Goal: Check status: Check status

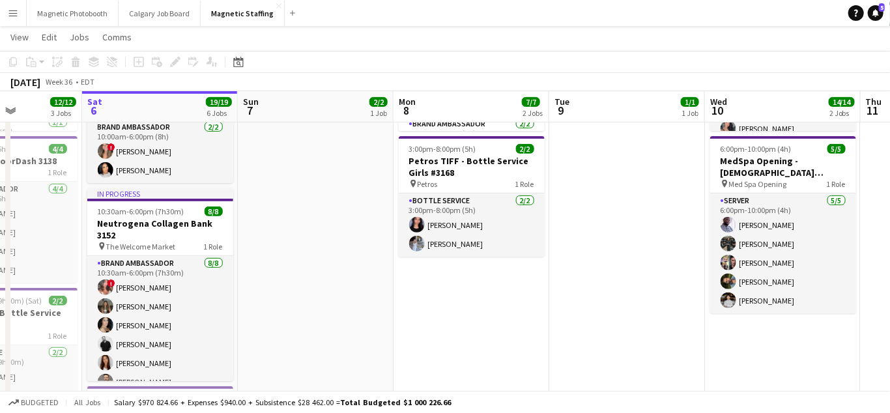
scroll to position [51, 0]
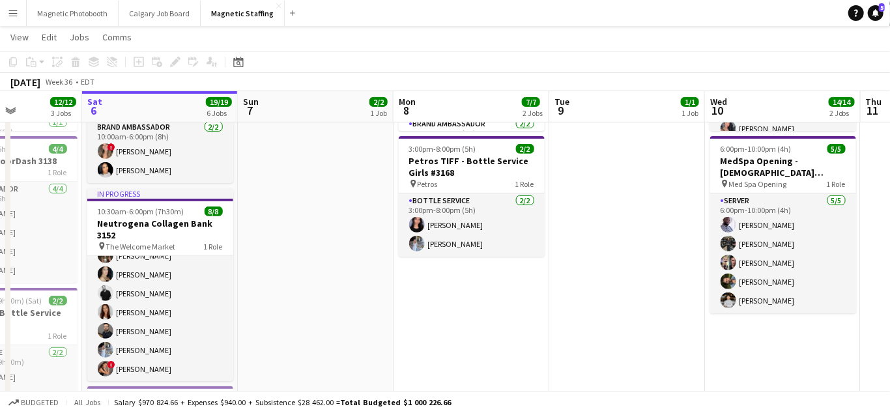
click at [11, 12] on app-icon "Menu" at bounding box center [13, 13] width 10 height 10
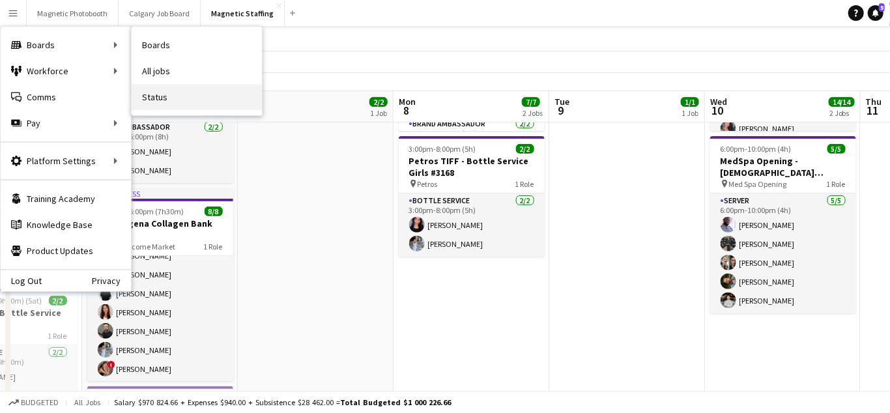
click at [168, 90] on link "Status" at bounding box center [197, 97] width 130 height 26
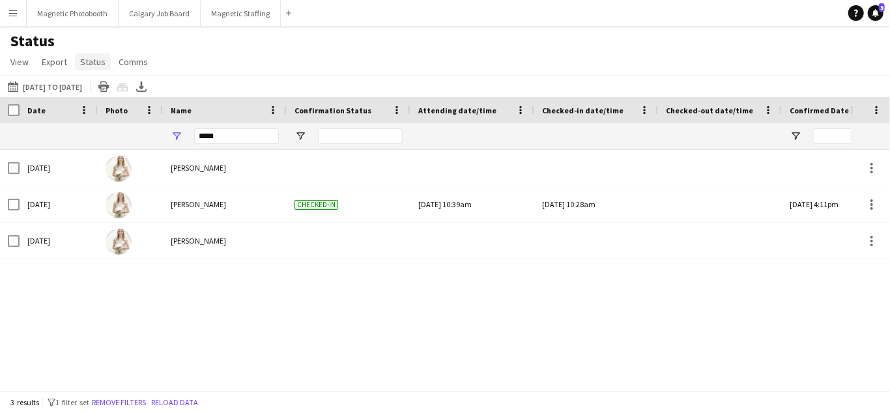
click at [98, 63] on span "Status" at bounding box center [92, 62] width 25 height 12
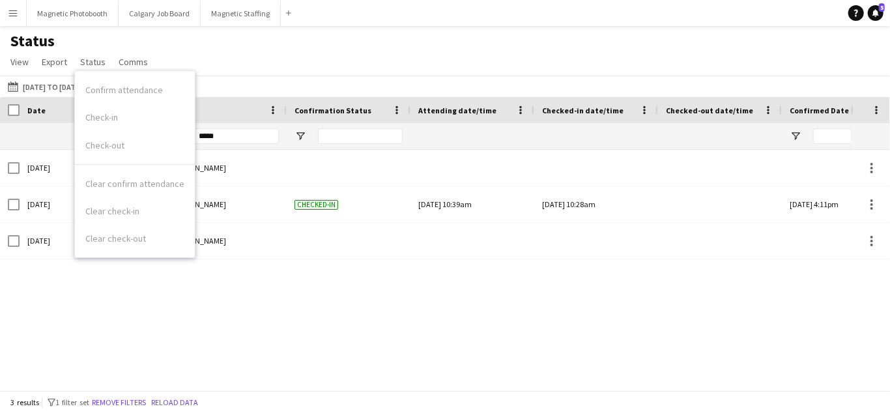
click at [69, 308] on div "[DATE] [PERSON_NAME] Pending MS1805 [DATE] [PERSON_NAME] Checked-in [DATE] 10:3…" at bounding box center [425, 270] width 851 height 241
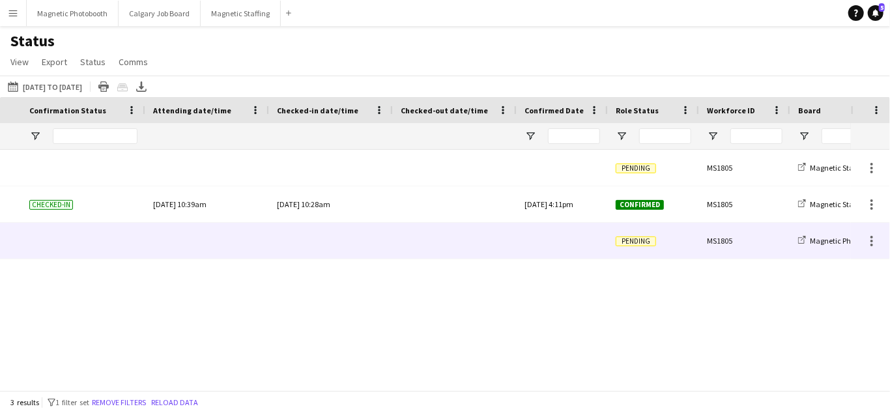
scroll to position [0, 647]
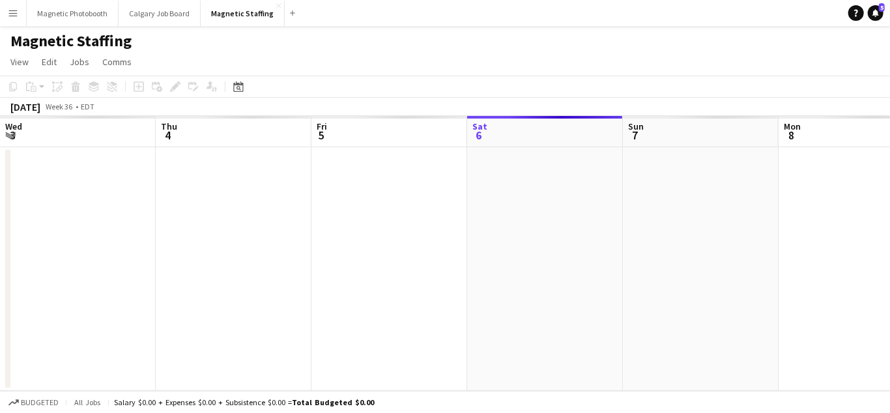
scroll to position [0, 312]
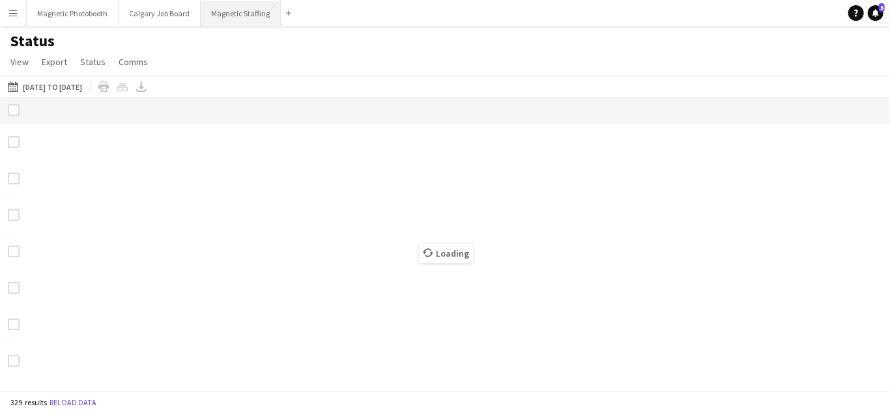
click at [229, 12] on button "Magnetic Staffing Close" at bounding box center [241, 13] width 80 height 25
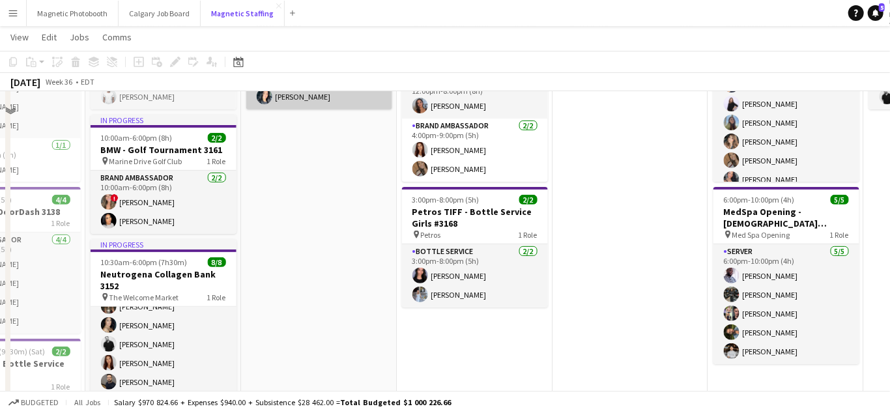
scroll to position [175, 0]
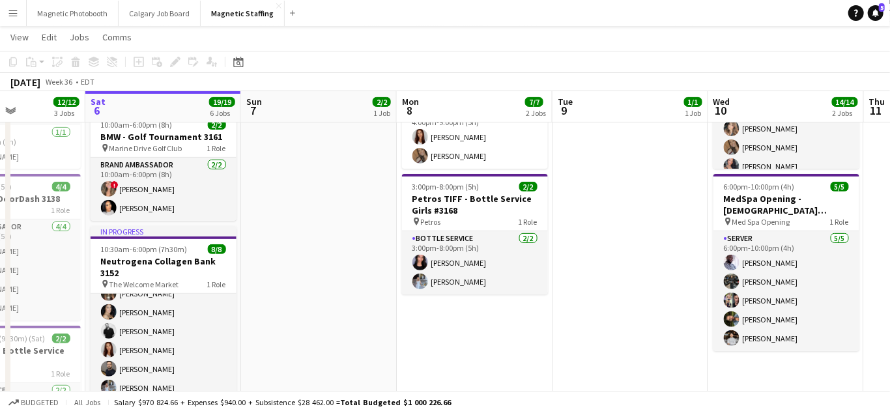
click at [486, 269] on app-card-role "Bottle Service [DATE] 3:00pm-8:00pm (5h) [PERSON_NAME] [PERSON_NAME]" at bounding box center [475, 262] width 146 height 63
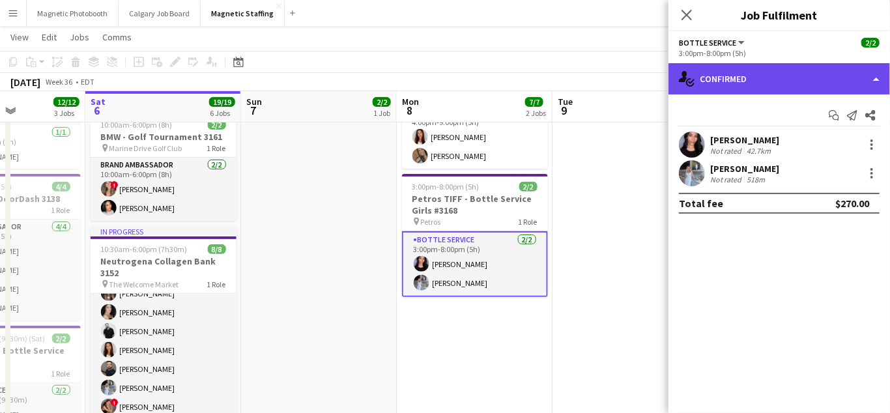
click at [712, 81] on div "single-neutral-actions-check-2 Confirmed" at bounding box center [780, 78] width 222 height 31
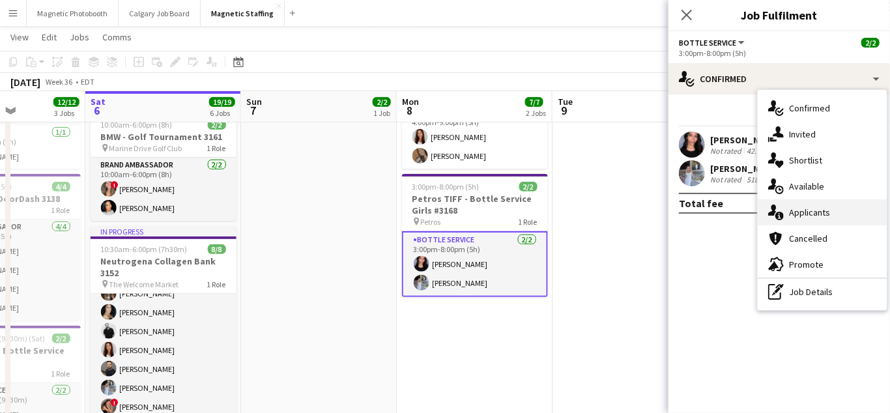
click at [789, 209] on span "Applicants" at bounding box center [809, 213] width 41 height 12
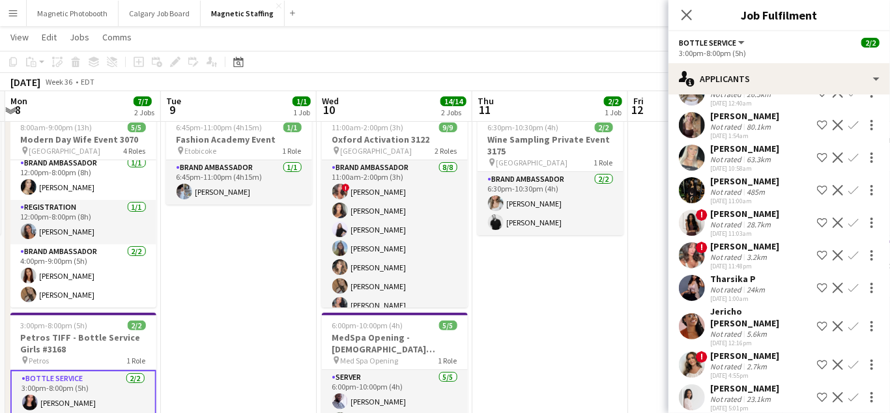
scroll to position [35, 0]
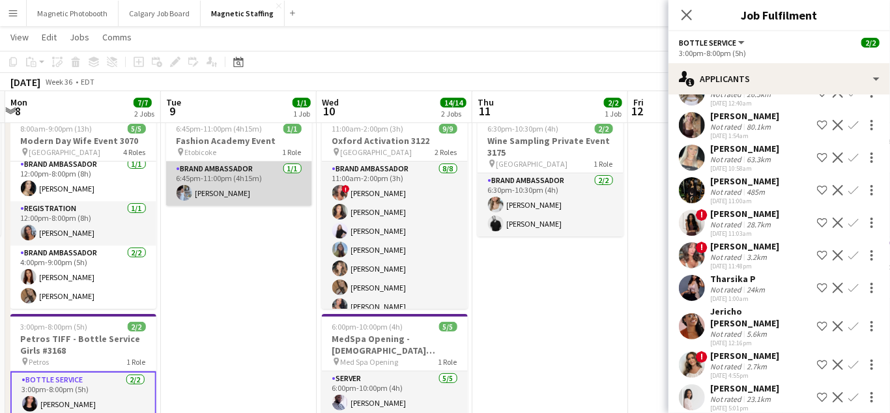
click at [276, 177] on app-card-role "Brand Ambassador [DATE] 6:45pm-11:00pm (4h15m) [PERSON_NAME]" at bounding box center [239, 184] width 146 height 44
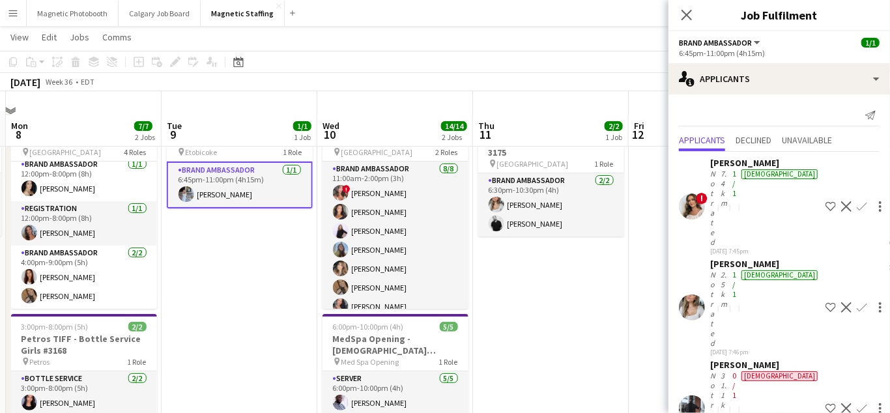
scroll to position [229, 0]
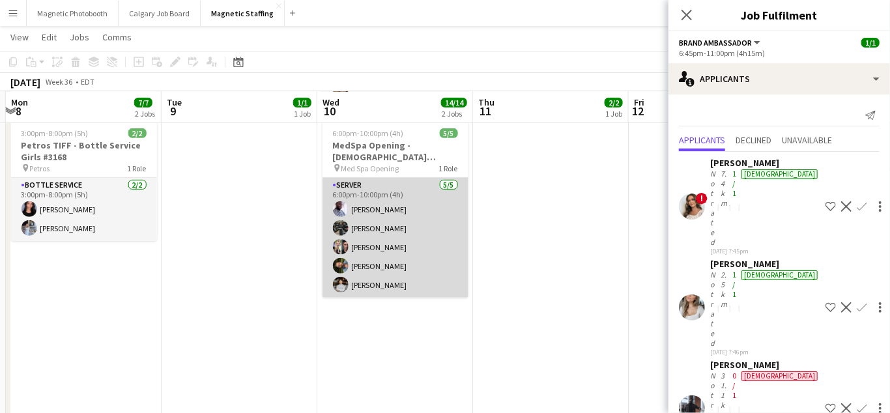
click at [408, 255] on app-card-role "Server [DATE] 6:00pm-10:00pm (4h) [PERSON_NAME] [PERSON_NAME] [PERSON_NAME] [PE…" at bounding box center [396, 238] width 146 height 120
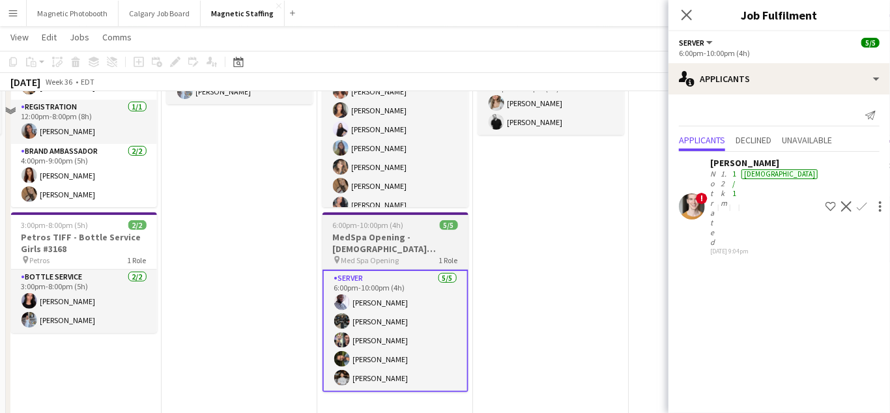
scroll to position [43, 0]
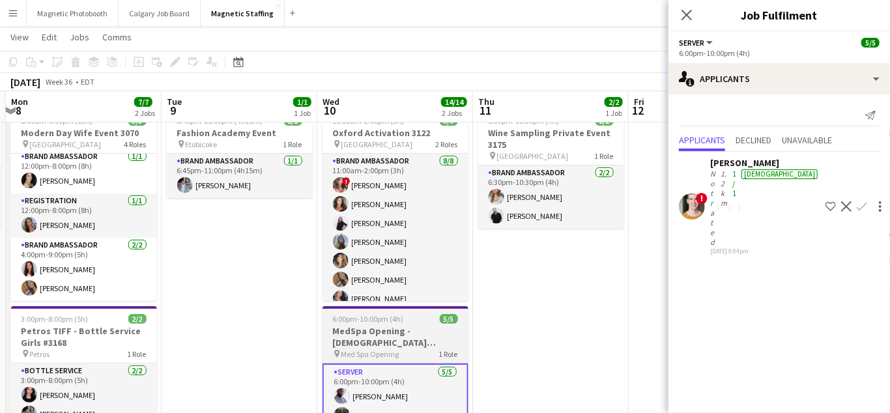
click at [408, 255] on app-card-role "Brand Ambassador [DATE] 11:00am-2:00pm (3h) ! [PERSON_NAME] [PERSON_NAME] [PERS…" at bounding box center [396, 244] width 146 height 181
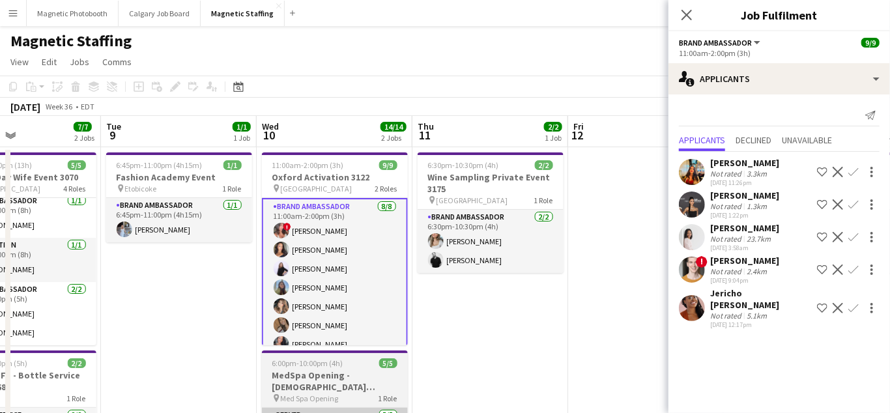
scroll to position [0, 424]
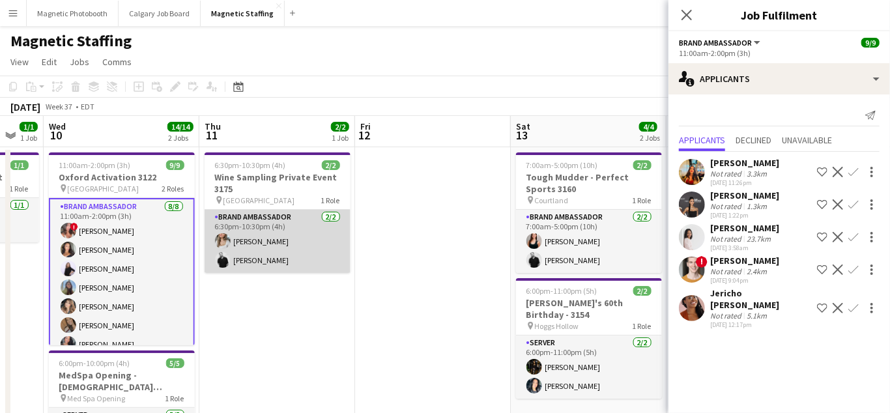
click at [332, 254] on app-card-role "Brand Ambassador [DATE] 6:30pm-10:30pm (4h) [PERSON_NAME] [PERSON_NAME]" at bounding box center [278, 241] width 146 height 63
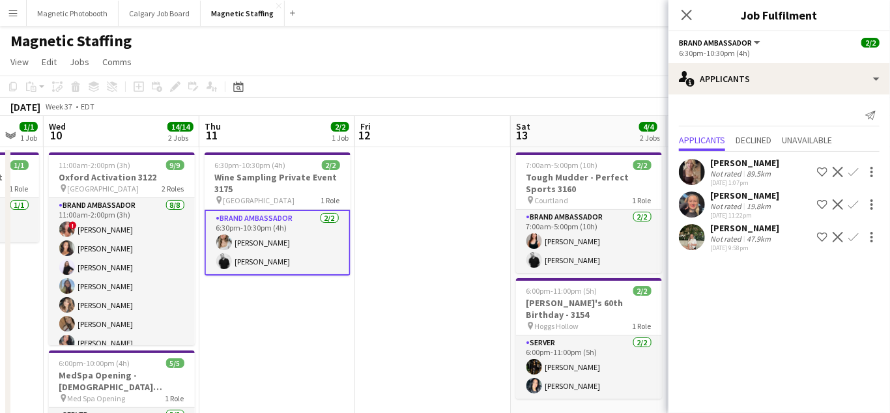
scroll to position [0, 437]
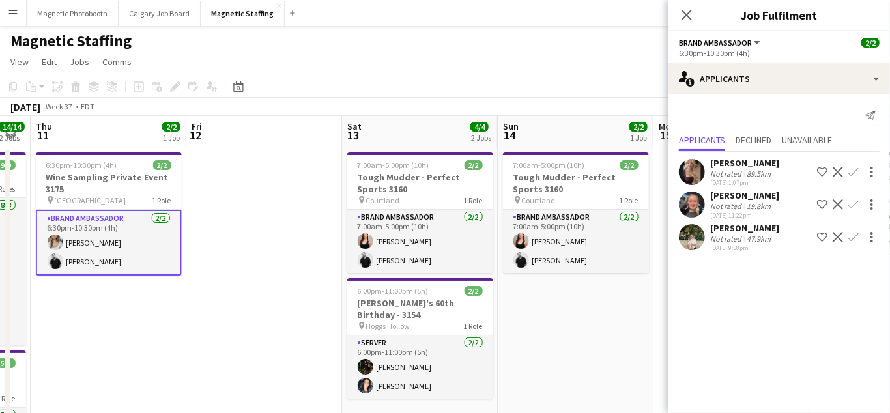
click at [402, 234] on app-card-role "Brand Ambassador [DATE] 7:00am-5:00pm (10h) [PERSON_NAME] [PERSON_NAME]" at bounding box center [420, 241] width 146 height 63
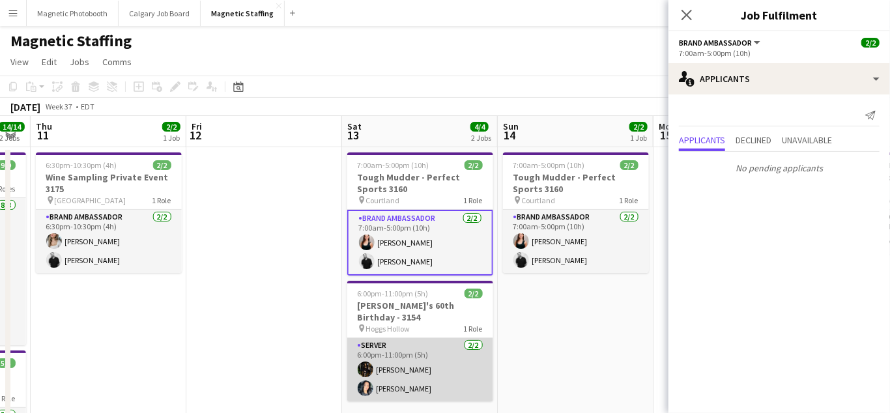
click at [399, 379] on app-card-role "Server [DATE] 6:00pm-11:00pm (5h) [PERSON_NAME] [PERSON_NAME]" at bounding box center [420, 369] width 146 height 63
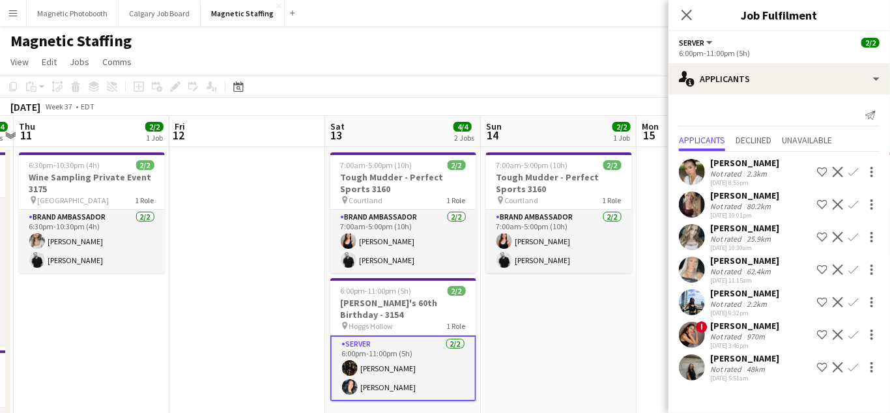
drag, startPoint x: 562, startPoint y: 331, endPoint x: 340, endPoint y: 351, distance: 223.2
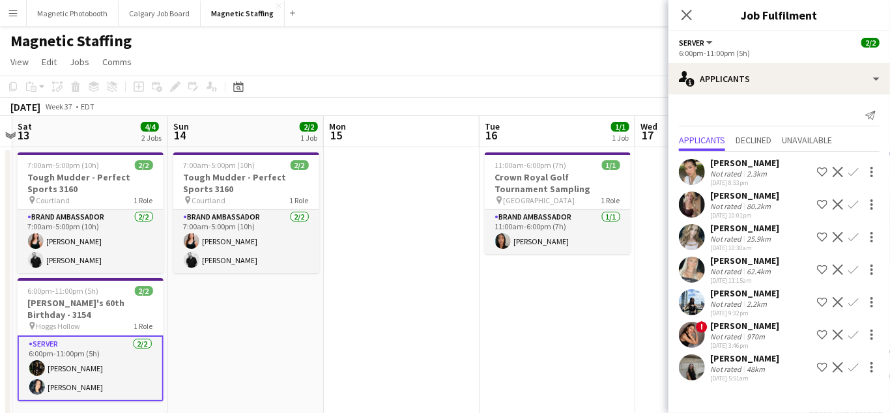
drag, startPoint x: 460, startPoint y: 254, endPoint x: 349, endPoint y: 266, distance: 110.9
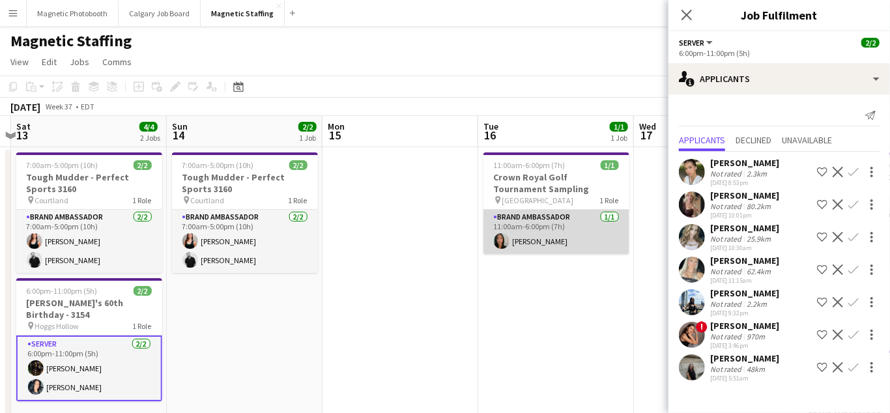
click at [559, 228] on app-card-role "Brand Ambassador [DATE] 11:00am-6:00pm (7h) [PERSON_NAME]" at bounding box center [557, 232] width 146 height 44
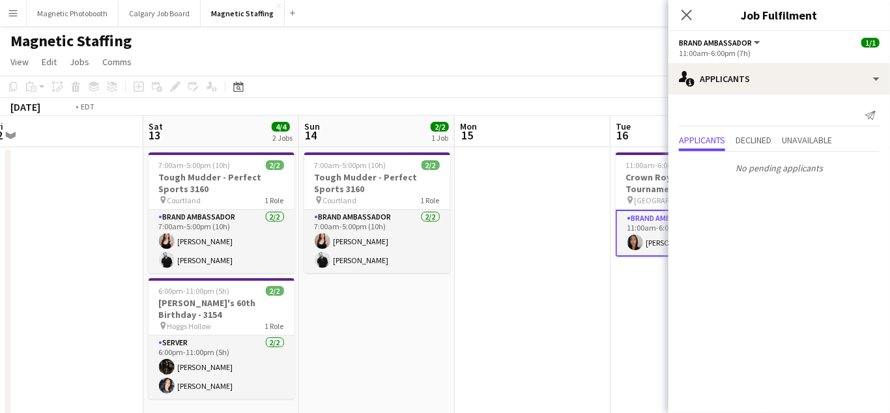
drag, startPoint x: 559, startPoint y: 228, endPoint x: 135, endPoint y: 302, distance: 430.0
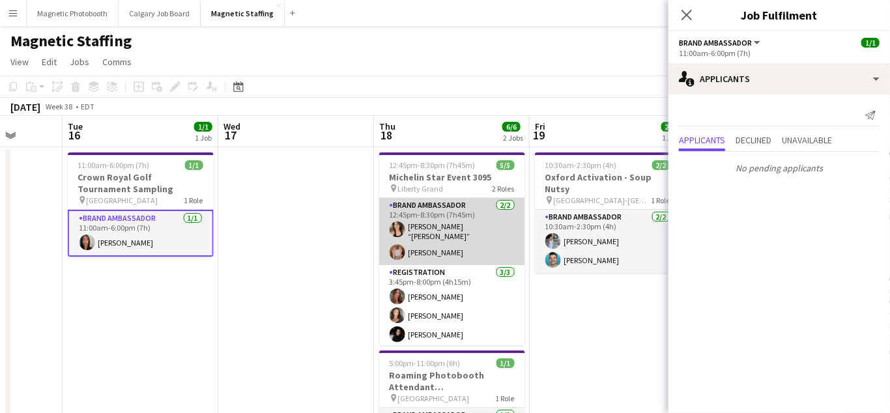
click at [425, 235] on app-card-role "Brand Ambassador [DATE] 12:45pm-8:30pm (7h45m) [PERSON_NAME] “[PERSON_NAME]” [P…" at bounding box center [452, 231] width 146 height 67
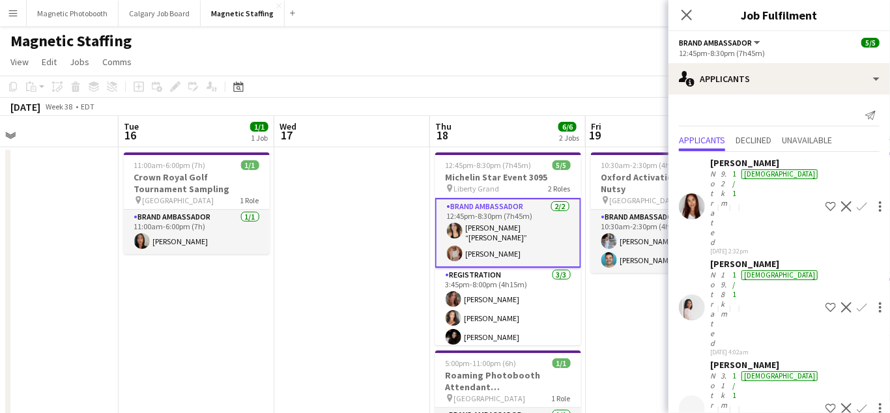
drag, startPoint x: 425, startPoint y: 235, endPoint x: 299, endPoint y: 239, distance: 125.9
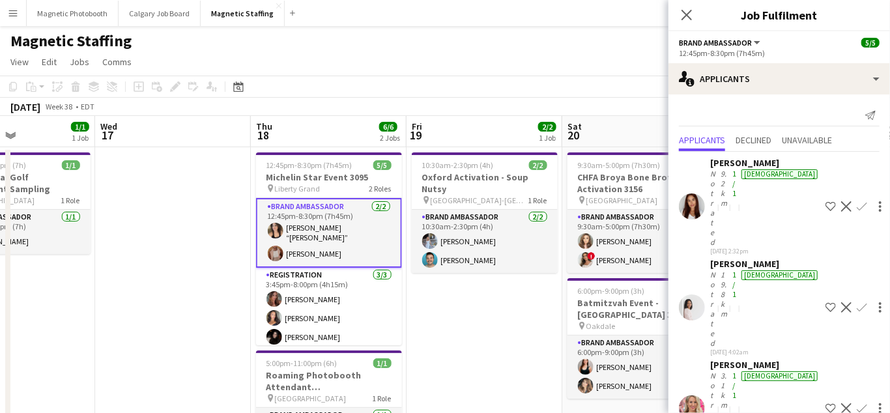
scroll to position [220, 0]
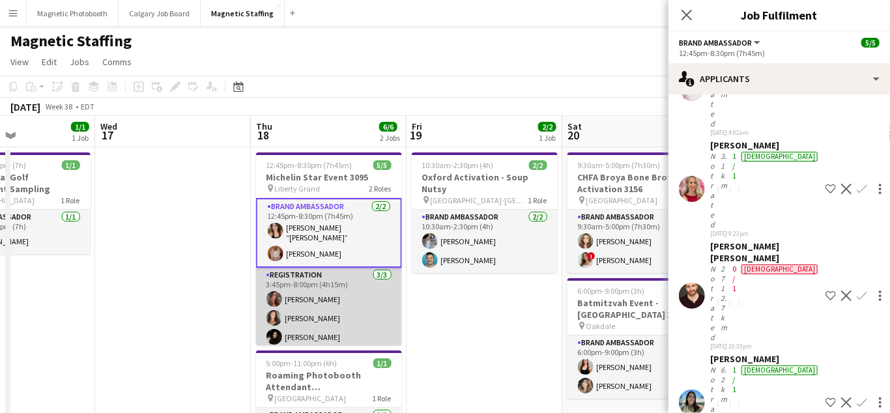
click at [401, 300] on app-card-role "Registration [DATE] 3:45pm-8:00pm (4h15m) [PERSON_NAME] [PERSON_NAME] [PERSON_N…" at bounding box center [329, 309] width 146 height 82
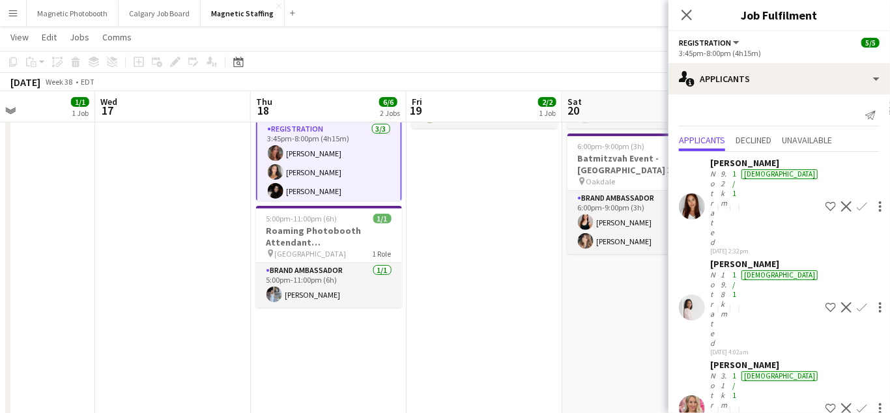
scroll to position [0, 0]
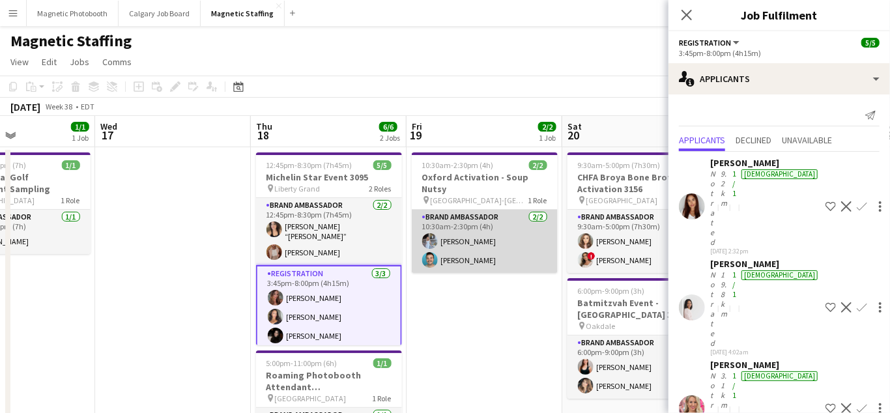
click at [450, 240] on app-card-role "Brand Ambassador [DATE] 10:30am-2:30pm (4h) [PERSON_NAME] [PERSON_NAME]" at bounding box center [485, 241] width 146 height 63
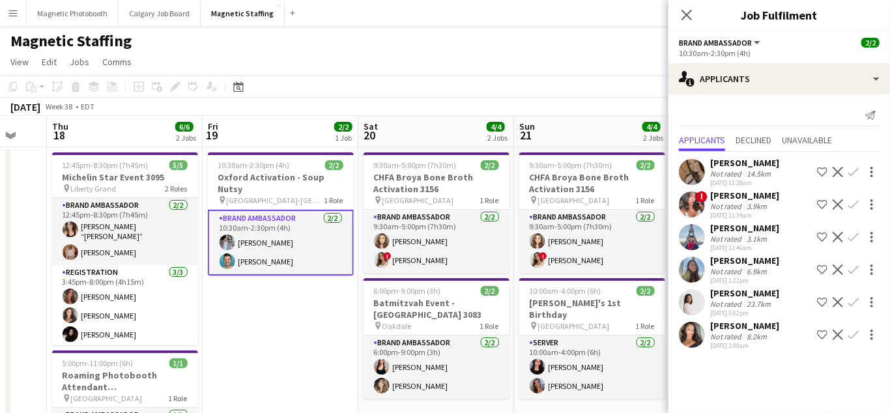
drag, startPoint x: 450, startPoint y: 240, endPoint x: 205, endPoint y: 284, distance: 249.1
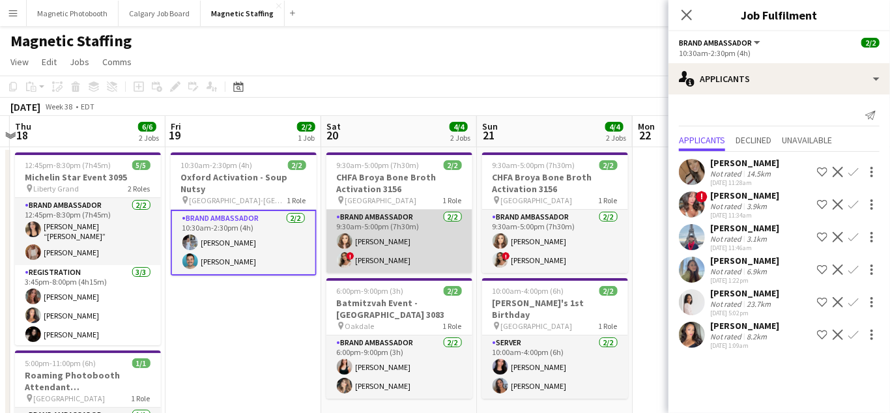
scroll to position [0, 457]
click at [418, 270] on app-card-role "Brand Ambassador [DATE] 9:30am-5:00pm (7h30m) [PERSON_NAME] ! [PERSON_NAME]" at bounding box center [400, 241] width 146 height 63
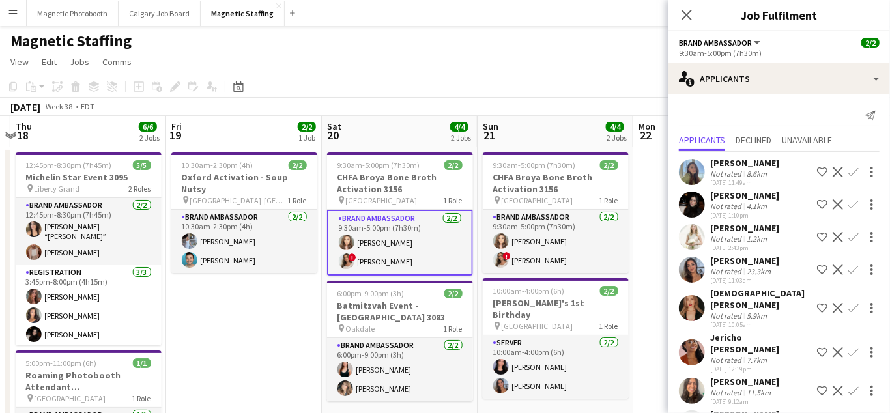
scroll to position [47, 0]
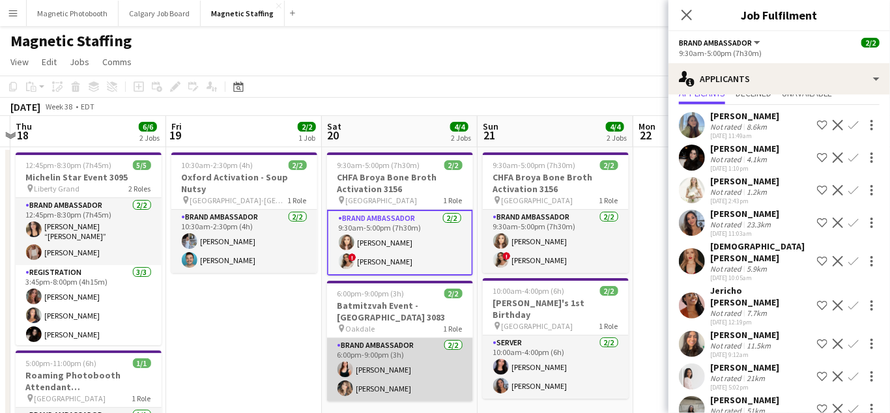
click at [403, 373] on app-card-role "Brand Ambassador [DATE] 6:00pm-9:00pm (3h) [PERSON_NAME] [PERSON_NAME]" at bounding box center [400, 369] width 146 height 63
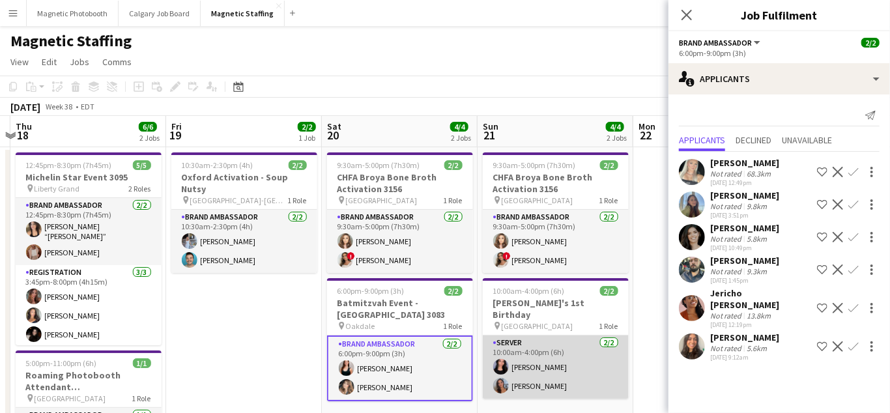
click at [556, 362] on app-card-role "Server [DATE] 10:00am-4:00pm (6h) [PERSON_NAME] [PERSON_NAME]" at bounding box center [556, 367] width 146 height 63
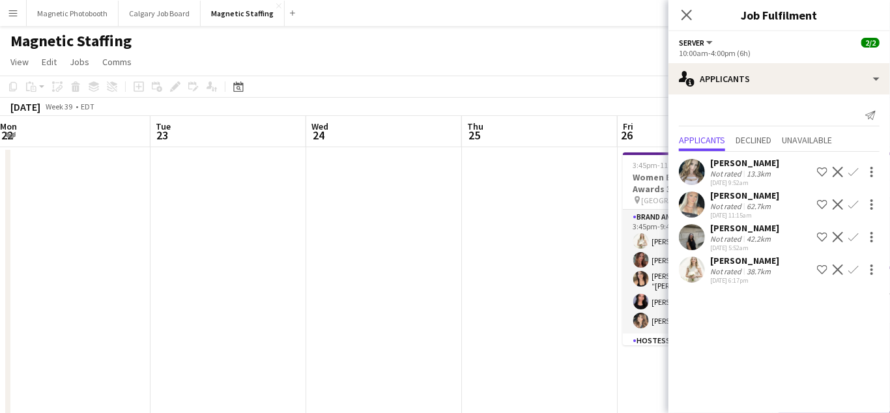
scroll to position [0, 497]
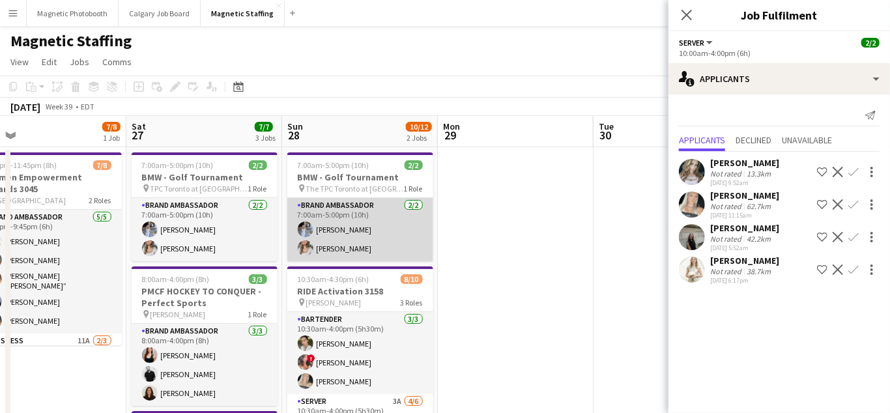
click at [360, 233] on app-card-role "Brand Ambassador [DATE] 7:00am-5:00pm (10h) [PERSON_NAME] [PERSON_NAME]" at bounding box center [360, 229] width 146 height 63
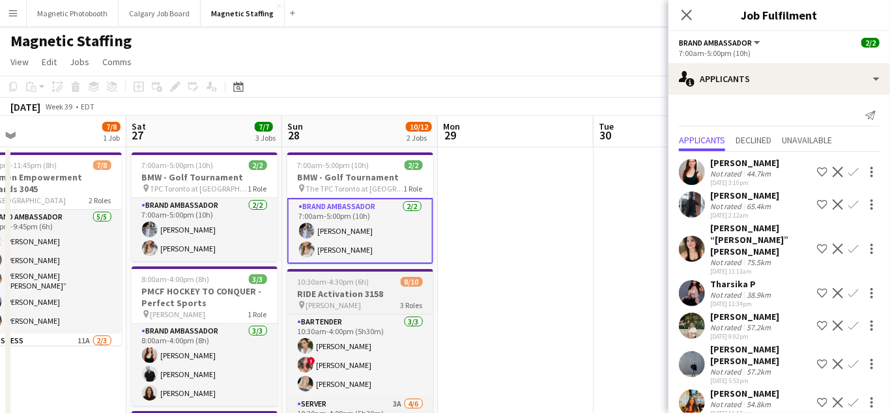
scroll to position [0, 411]
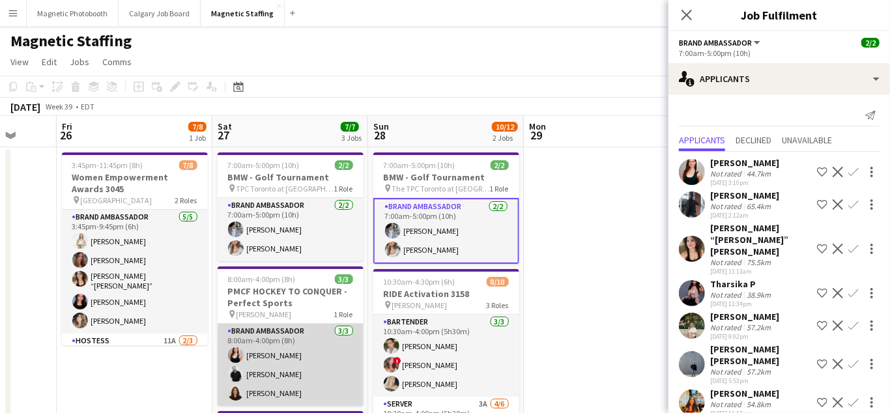
click at [338, 375] on app-card-role "Brand Ambassador [DATE] 8:00am-4:00pm (8h) [PERSON_NAME] [PERSON_NAME] [PERSON_…" at bounding box center [291, 365] width 146 height 82
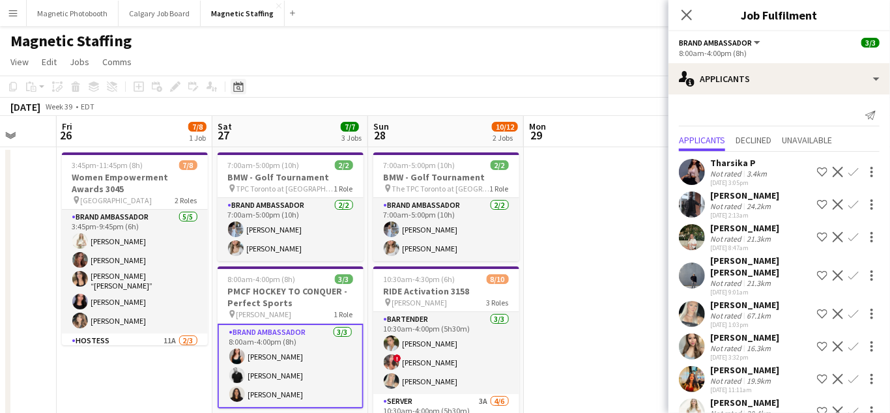
click at [242, 85] on icon at bounding box center [238, 86] width 10 height 10
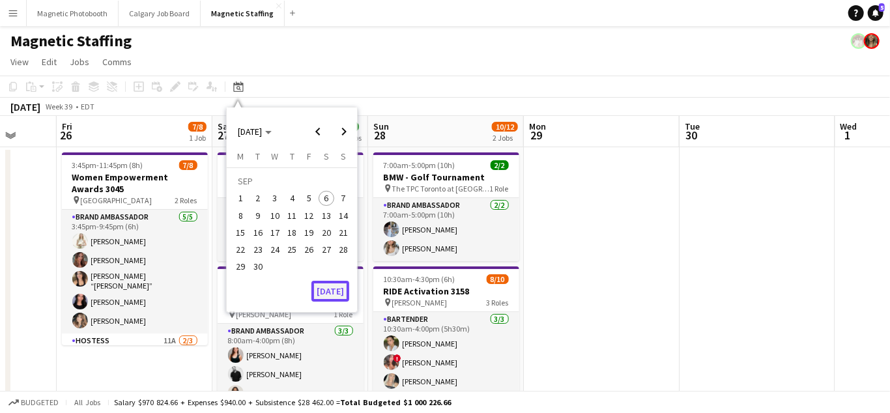
click at [336, 285] on button "[DATE]" at bounding box center [331, 291] width 38 height 21
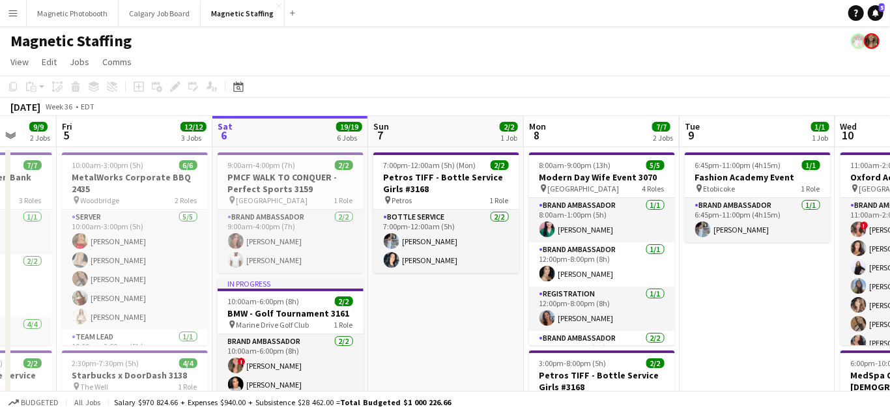
scroll to position [0, 448]
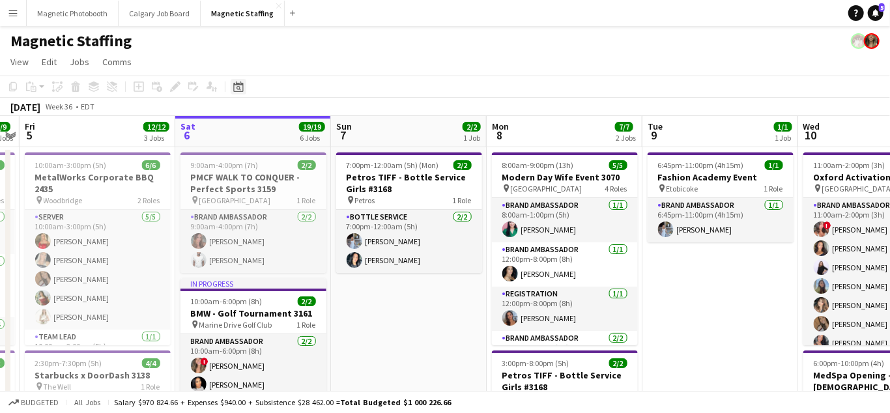
click at [244, 84] on div "Date picker" at bounding box center [239, 87] width 16 height 16
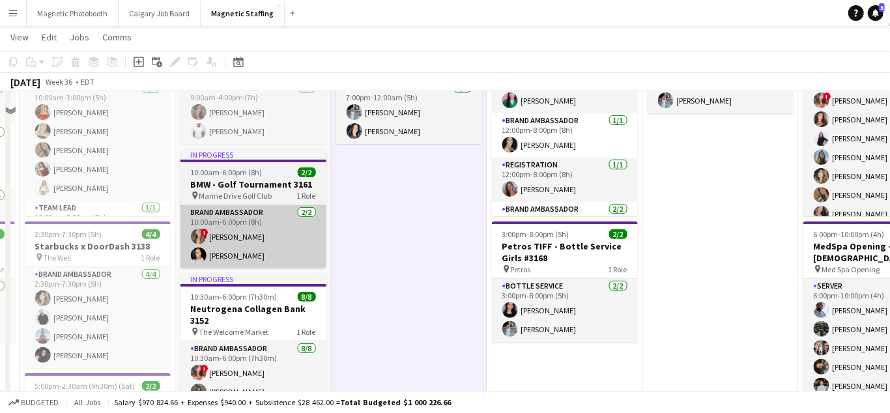
scroll to position [27, 0]
